Goal: Task Accomplishment & Management: Complete application form

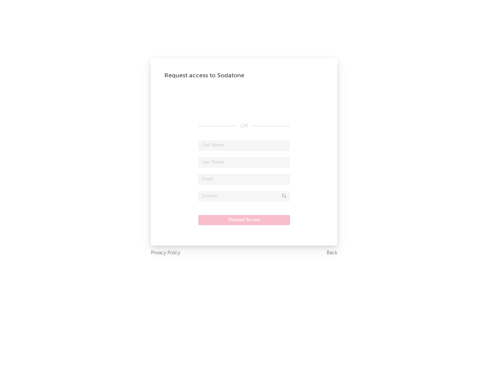
click at [244, 145] on input "text" at bounding box center [244, 145] width 92 height 10
type input "[PERSON_NAME]"
click at [244, 162] on input "text" at bounding box center [244, 162] width 92 height 10
type input "[PERSON_NAME]"
click at [244, 179] on input "text" at bounding box center [244, 179] width 92 height 10
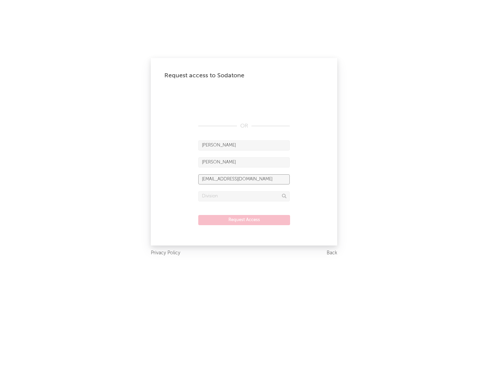
type input "[EMAIL_ADDRESS][DOMAIN_NAME]"
click at [244, 196] on input "text" at bounding box center [244, 196] width 92 height 10
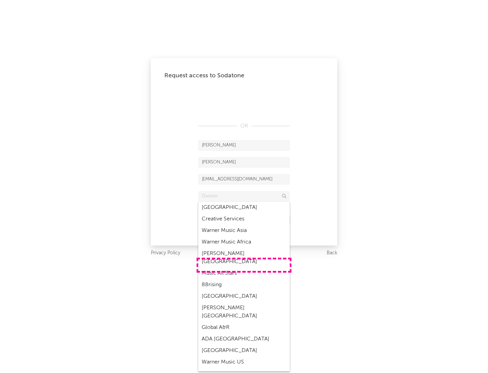
click at [244, 267] on div "Music All Stars" at bounding box center [244, 273] width 92 height 12
type input "Music All Stars"
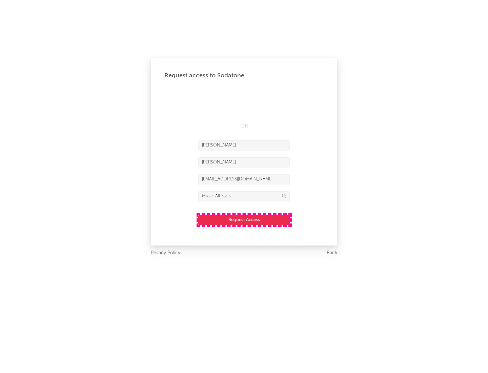
click at [244, 220] on button "Request Access" at bounding box center [244, 220] width 92 height 10
